Goal: Transaction & Acquisition: Book appointment/travel/reservation

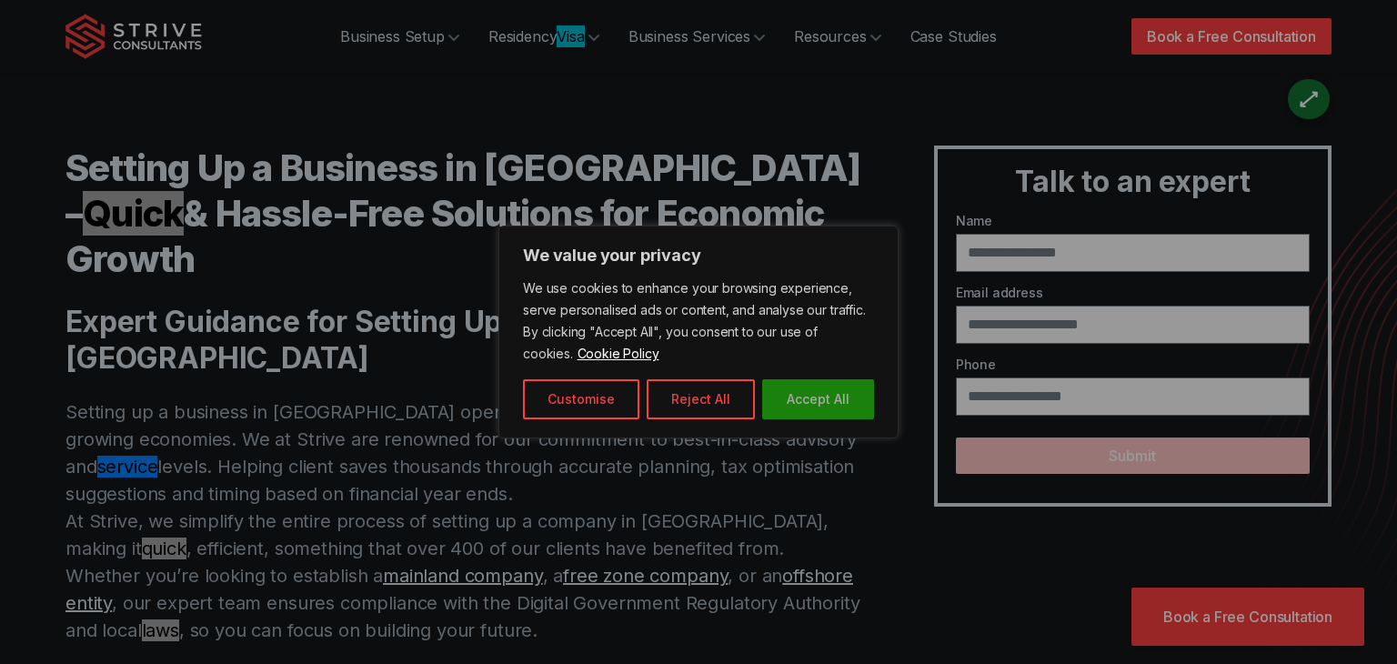
click at [838, 391] on button "Accept All" at bounding box center [818, 399] width 112 height 40
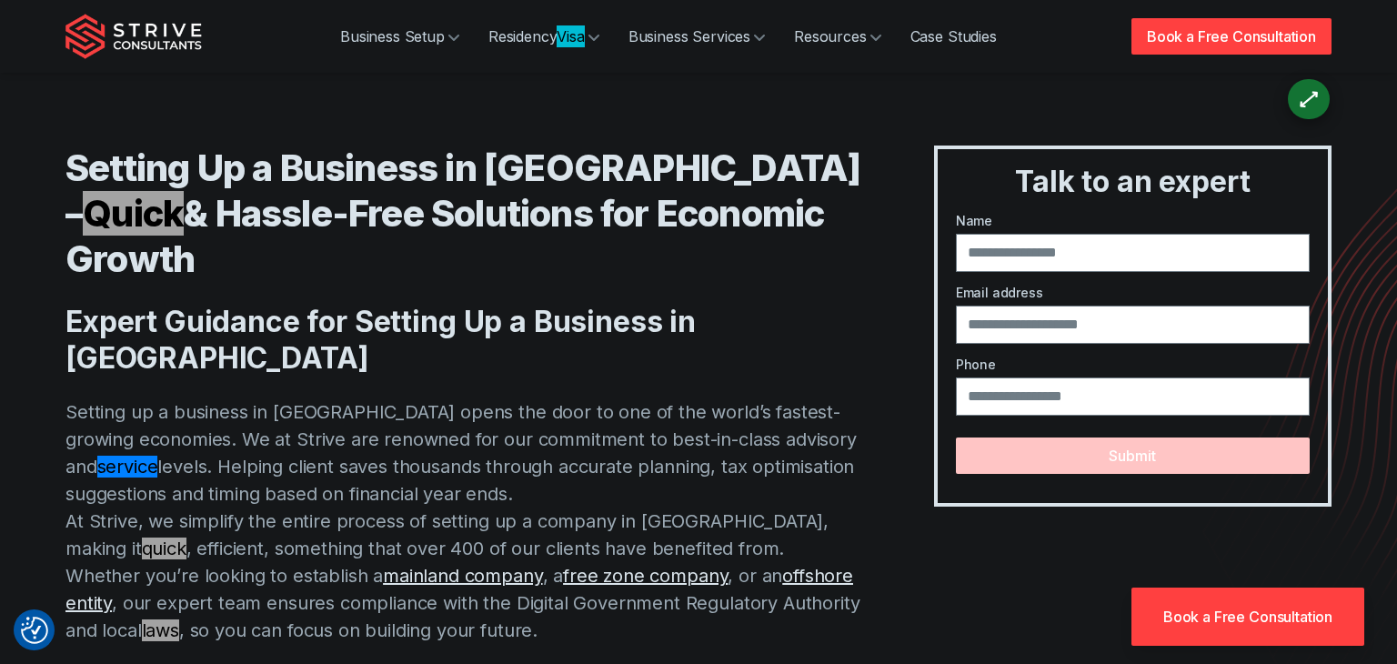
click at [922, 355] on div "Setting Up a Business in [GEOGRAPHIC_DATA] – Quick & Hassle-Free Solutions for …" at bounding box center [698, 467] width 1266 height 643
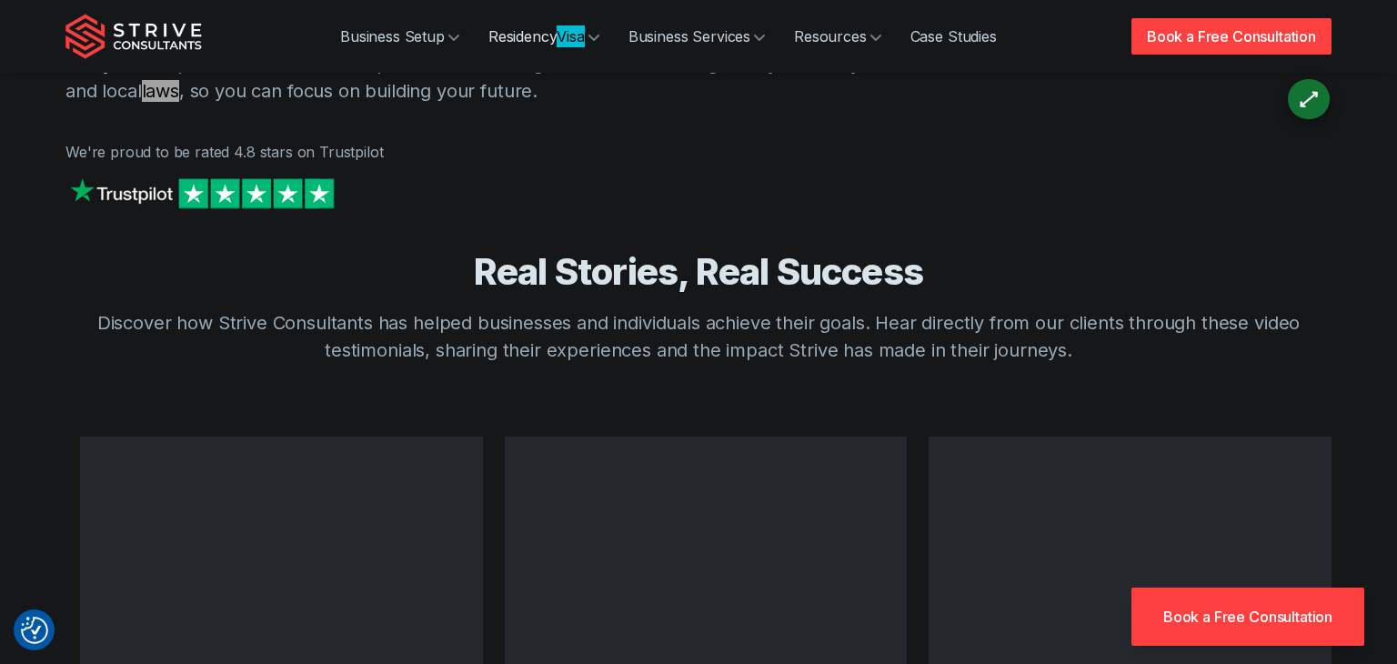
scroll to position [560, 0]
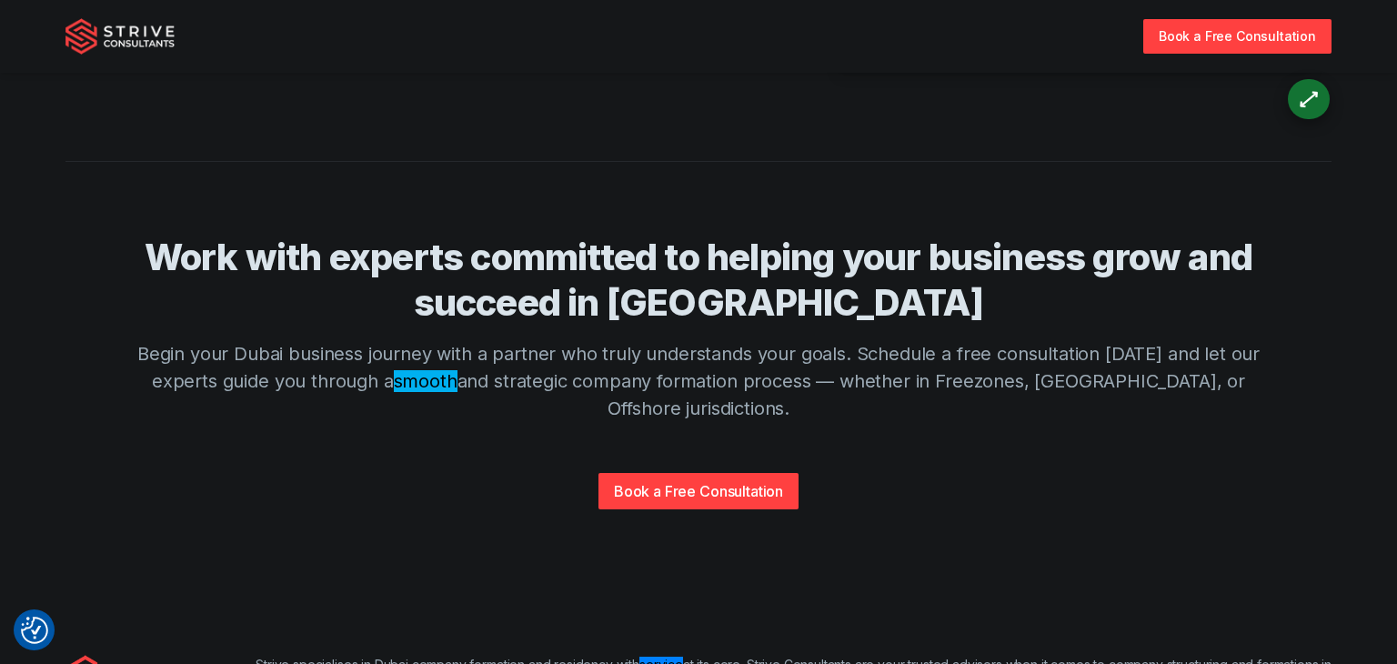
scroll to position [4546, 0]
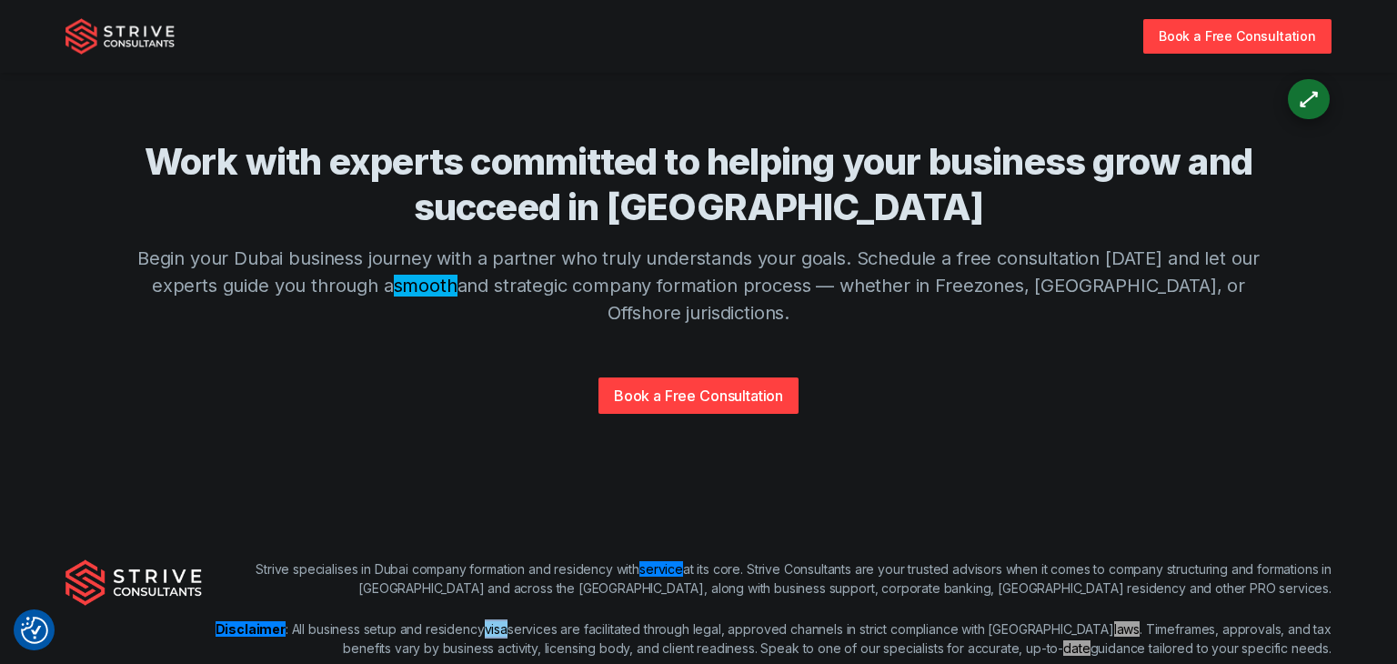
click at [556, 284] on div "Work with experts committed to helping your business grow and succeed in [GEOGR…" at bounding box center [698, 320] width 1164 height 362
click at [702, 377] on link "Book a Free Consultation" at bounding box center [698, 395] width 200 height 36
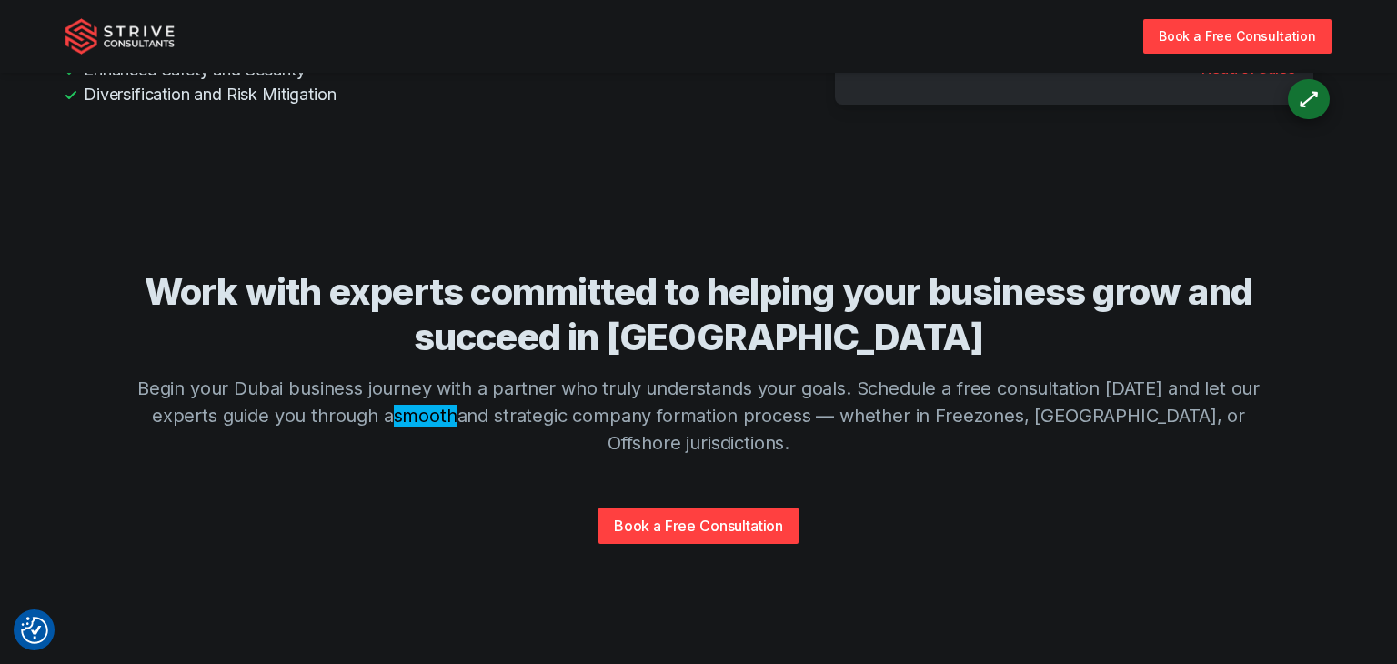
scroll to position [4546, 0]
